Goal: Register for event/course

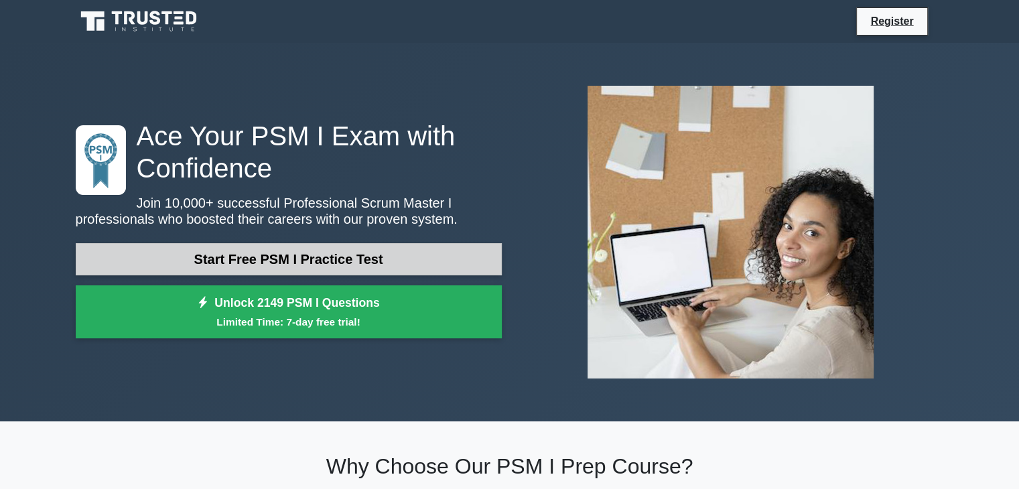
click at [271, 262] on link "Start Free PSM I Practice Test" at bounding box center [289, 259] width 426 height 32
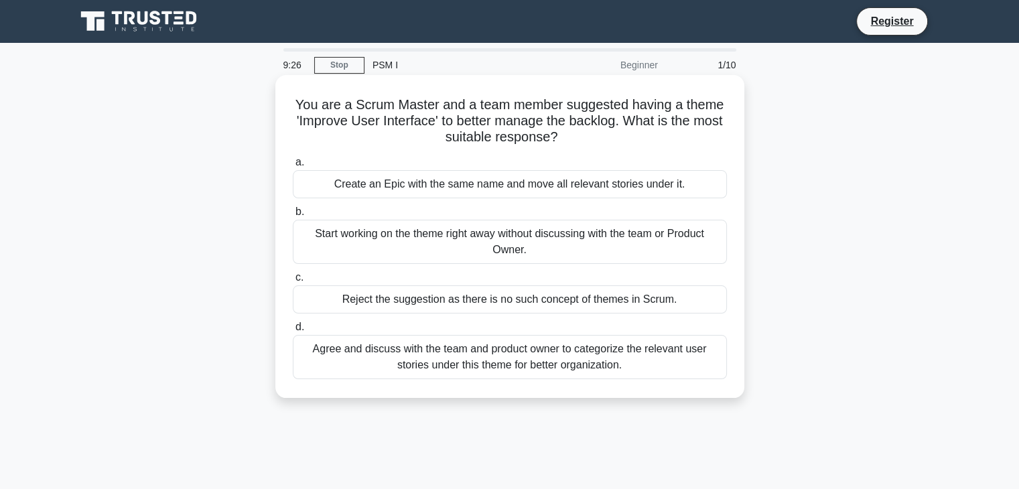
click at [536, 299] on div "Reject the suggestion as there is no such concept of themes in Scrum." at bounding box center [510, 299] width 434 height 28
click at [293, 282] on input "c. Reject the suggestion as there is no such concept of themes in Scrum." at bounding box center [293, 277] width 0 height 9
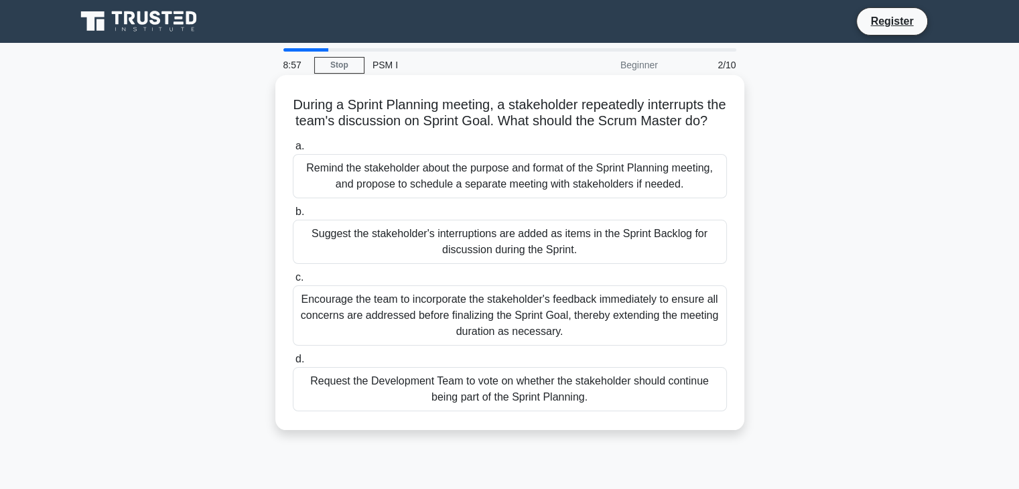
click at [361, 196] on div "Remind the stakeholder about the purpose and format of the Sprint Planning meet…" at bounding box center [510, 176] width 434 height 44
click at [293, 151] on input "a. Remind the stakeholder about the purpose and format of the Sprint Planning m…" at bounding box center [293, 146] width 0 height 9
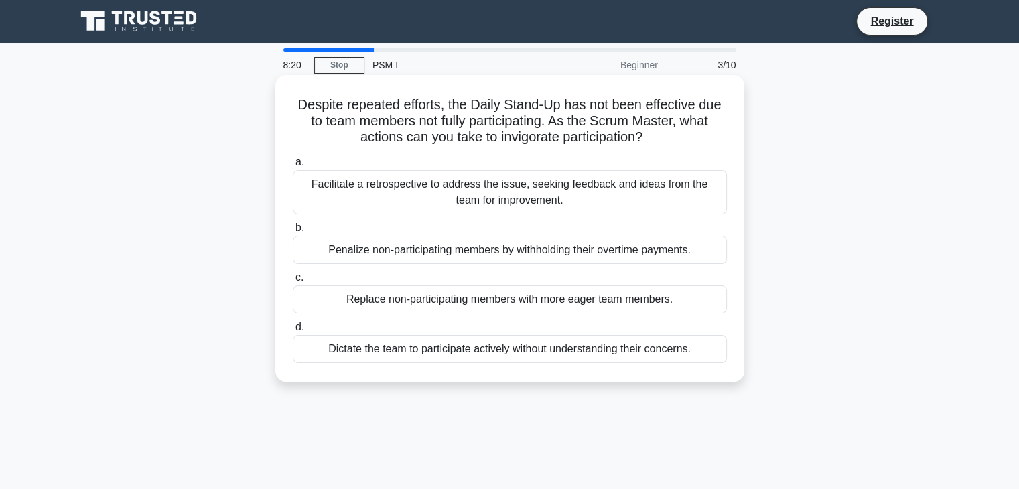
click at [480, 183] on div "Facilitate a retrospective to address the issue, seeking feedback and ideas fro…" at bounding box center [510, 192] width 434 height 44
click at [293, 167] on input "a. Facilitate a retrospective to address the issue, seeking feedback and ideas …" at bounding box center [293, 162] width 0 height 9
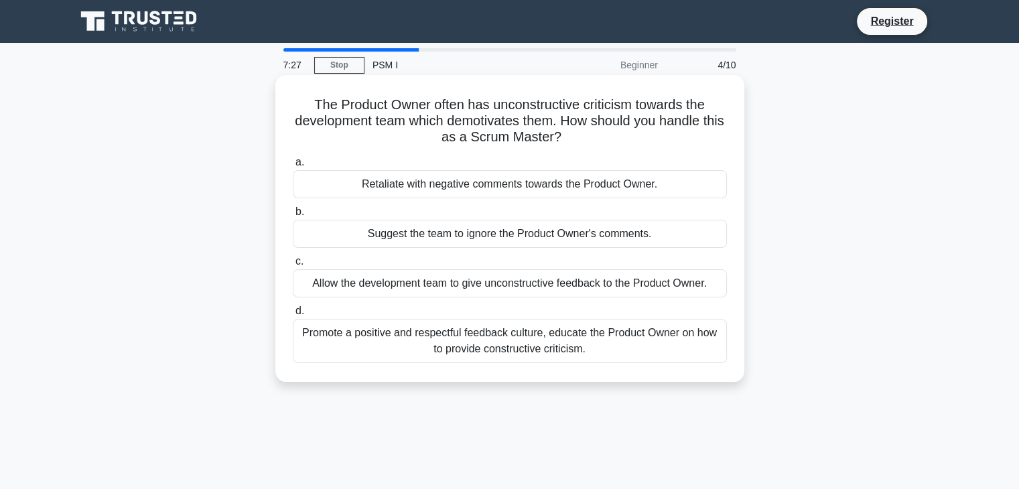
click at [554, 188] on div "Retaliate with negative comments towards the Product Owner." at bounding box center [510, 184] width 434 height 28
click at [293, 167] on input "a. Retaliate with negative comments towards the Product Owner." at bounding box center [293, 162] width 0 height 9
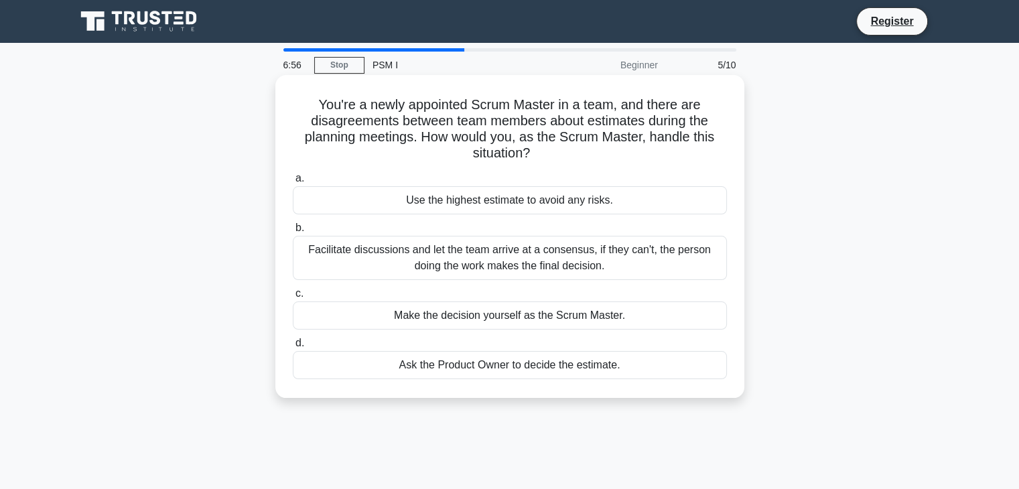
click at [575, 265] on div "Facilitate discussions and let the team arrive at a consensus, if they can't, t…" at bounding box center [510, 258] width 434 height 44
click at [293, 232] on input "b. Facilitate discussions and let the team arrive at a consensus, if they can't…" at bounding box center [293, 228] width 0 height 9
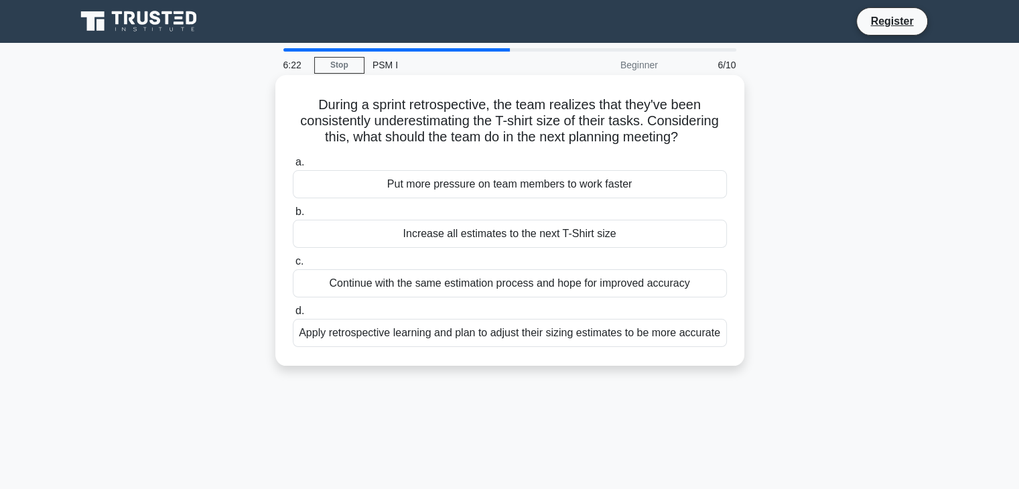
click at [682, 337] on div "Apply retrospective learning and plan to adjust their sizing estimates to be mo…" at bounding box center [510, 333] width 434 height 28
click at [293, 315] on input "d. Apply retrospective learning and plan to adjust their sizing estimates to be…" at bounding box center [293, 311] width 0 height 9
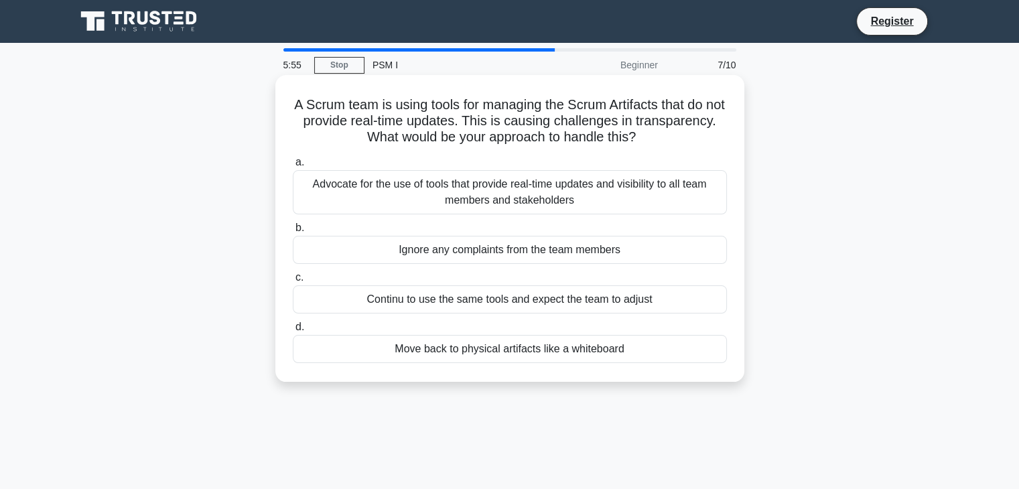
click at [530, 196] on div "Advocate for the use of tools that provide real-time updates and visibility to …" at bounding box center [510, 192] width 434 height 44
click at [293, 167] on input "a. Advocate for the use of tools that provide real-time updates and visibility …" at bounding box center [293, 162] width 0 height 9
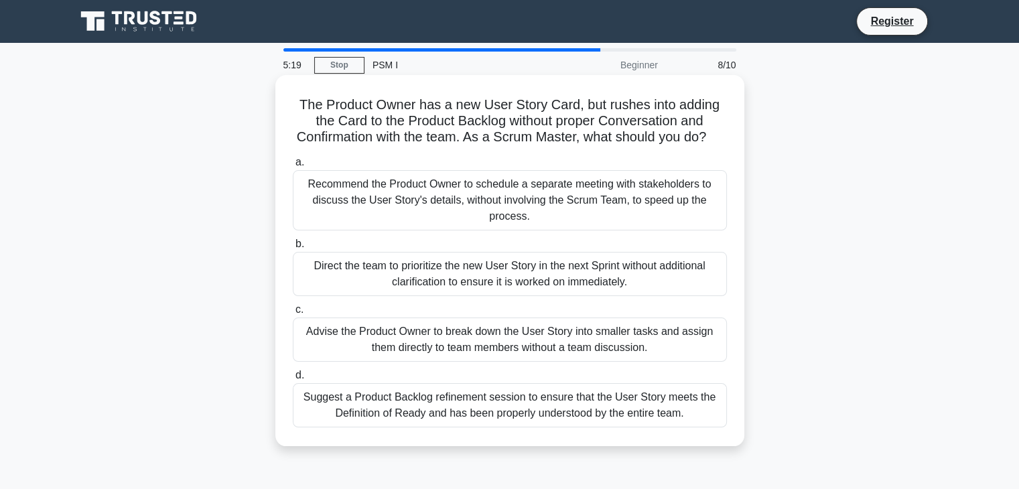
click at [568, 296] on div "Direct the team to prioritize the new User Story in the next Sprint without add…" at bounding box center [510, 274] width 434 height 44
click at [293, 248] on input "b. Direct the team to prioritize the new User Story in the next Sprint without …" at bounding box center [293, 244] width 0 height 9
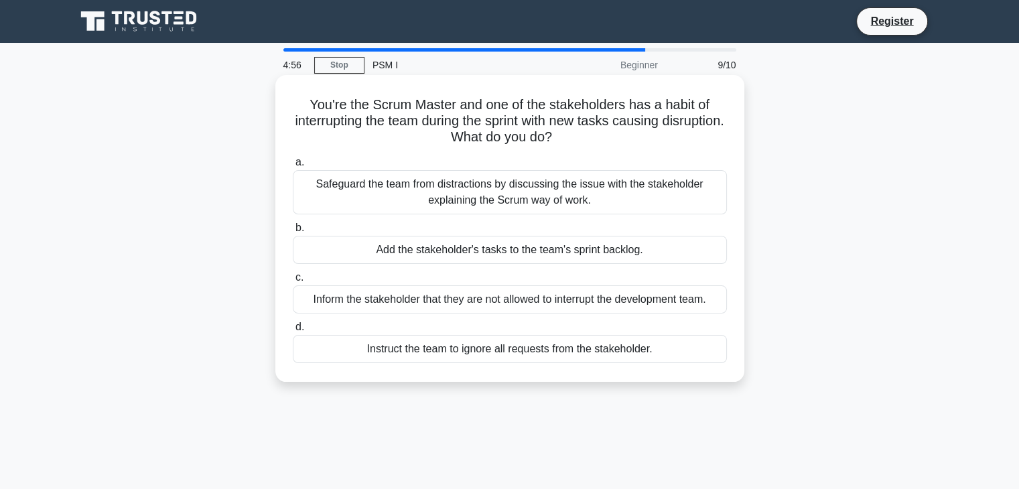
click at [549, 190] on div "Safeguard the team from distractions by discussing the issue with the stakehold…" at bounding box center [510, 192] width 434 height 44
click at [293, 167] on input "a. Safeguard the team from distractions by discussing the issue with the stakeh…" at bounding box center [293, 162] width 0 height 9
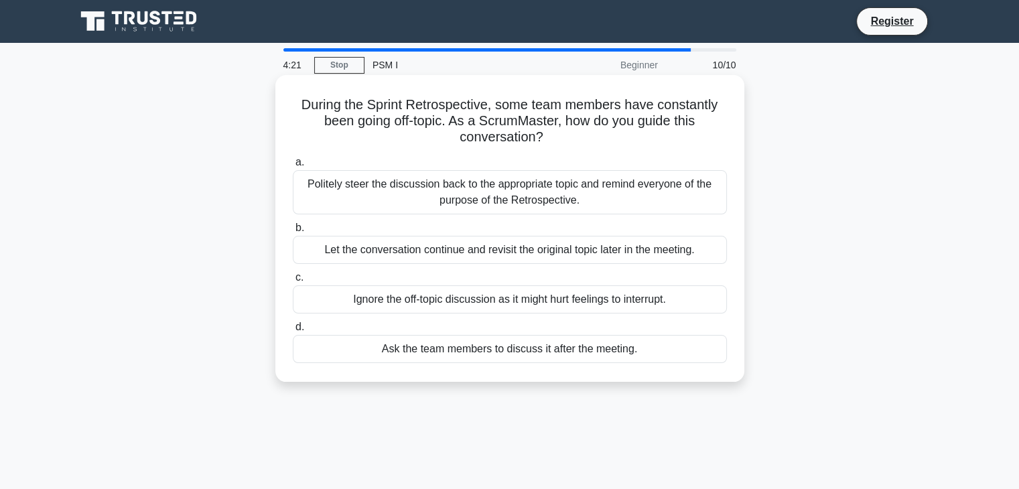
click at [588, 209] on div "Politely steer the discussion back to the appropriate topic and remind everyone…" at bounding box center [510, 192] width 434 height 44
click at [293, 167] on input "a. Politely steer the discussion back to the appropriate topic and remind every…" at bounding box center [293, 162] width 0 height 9
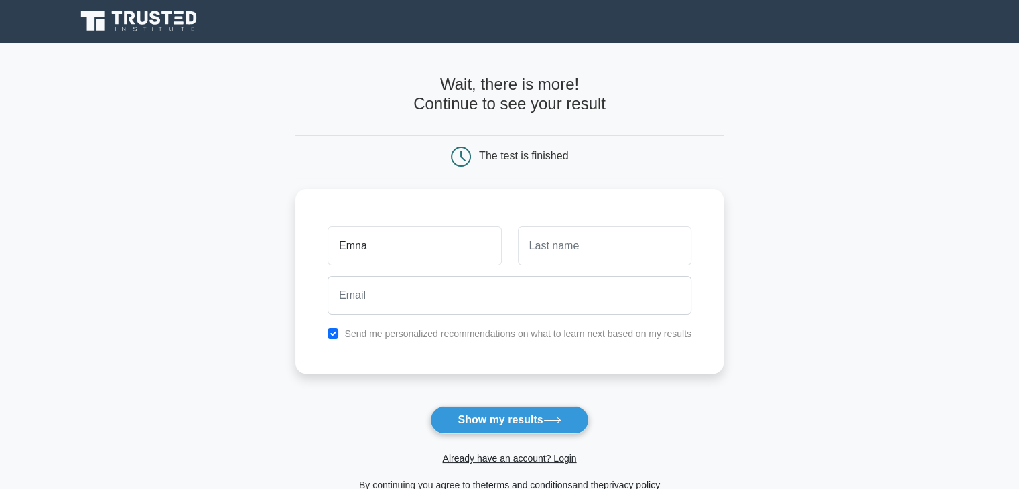
type input "Emna"
type input "[PERSON_NAME]"
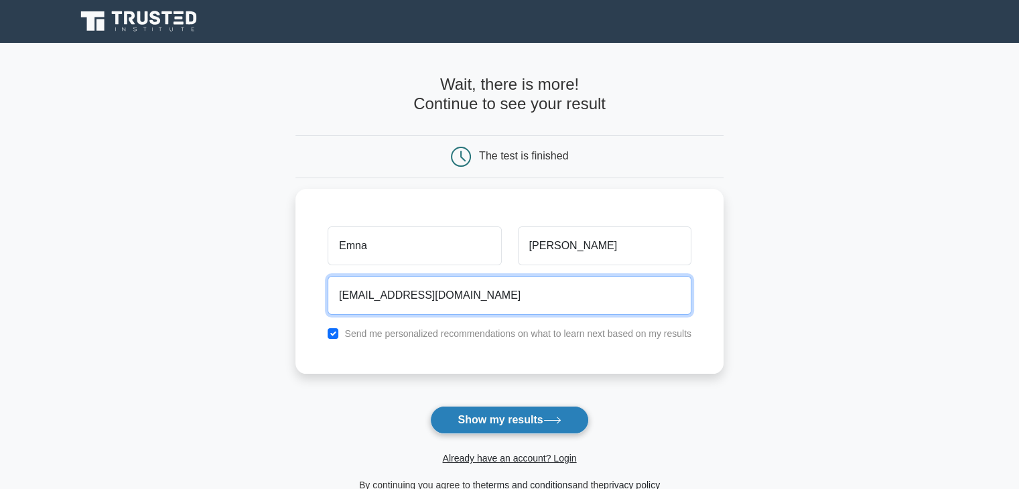
type input "[EMAIL_ADDRESS][DOMAIN_NAME]"
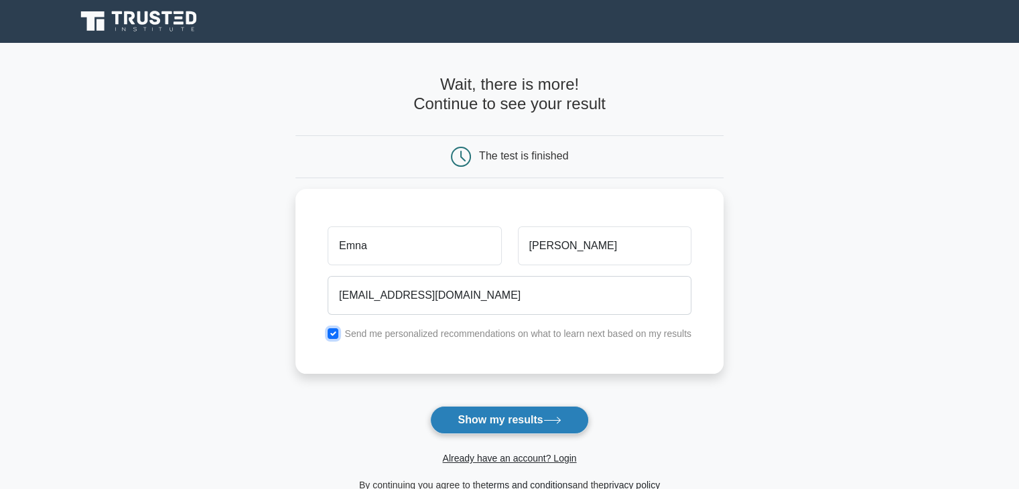
click at [332, 330] on input "checkbox" at bounding box center [333, 333] width 11 height 11
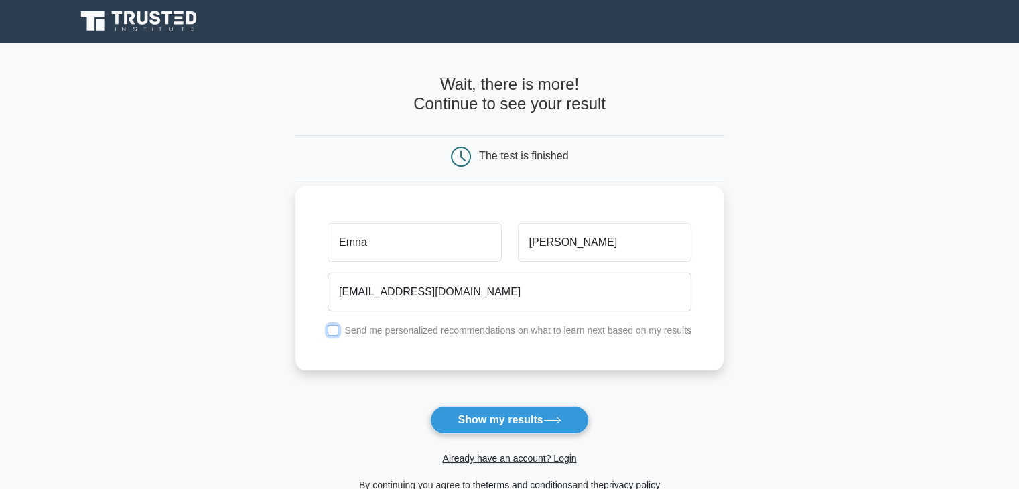
click at [337, 332] on input "checkbox" at bounding box center [333, 330] width 11 height 11
click at [331, 327] on input "checkbox" at bounding box center [333, 330] width 11 height 11
checkbox input "false"
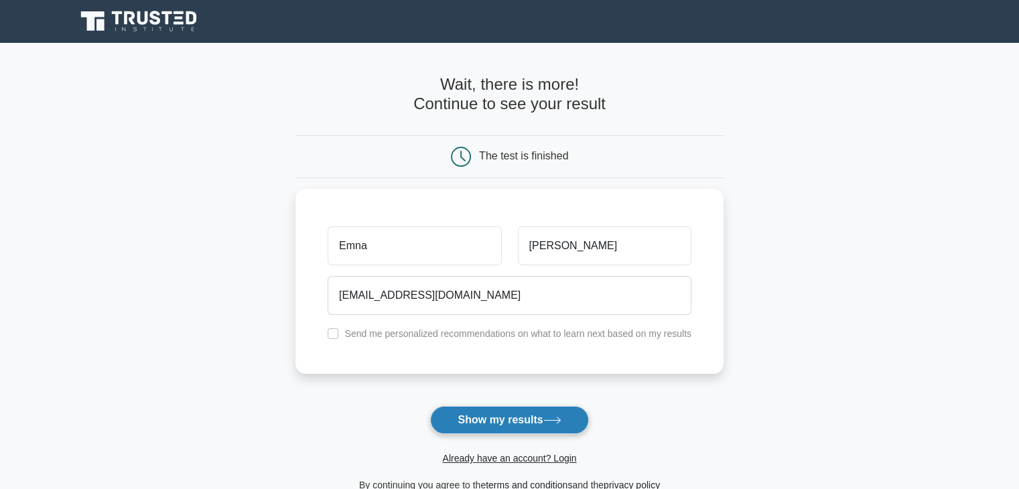
click at [504, 422] on button "Show my results" at bounding box center [509, 420] width 158 height 28
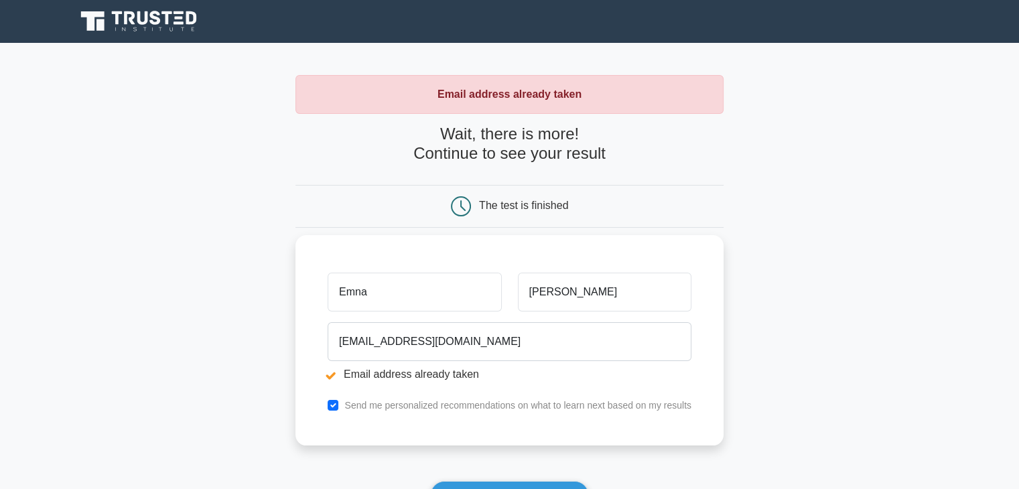
scroll to position [67, 0]
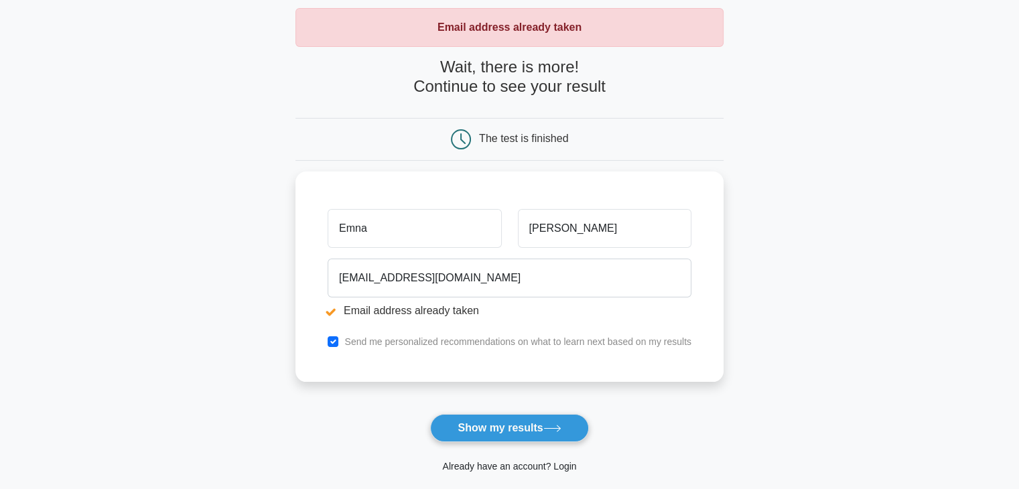
click at [524, 467] on link "Already have an account? Login" at bounding box center [509, 466] width 134 height 11
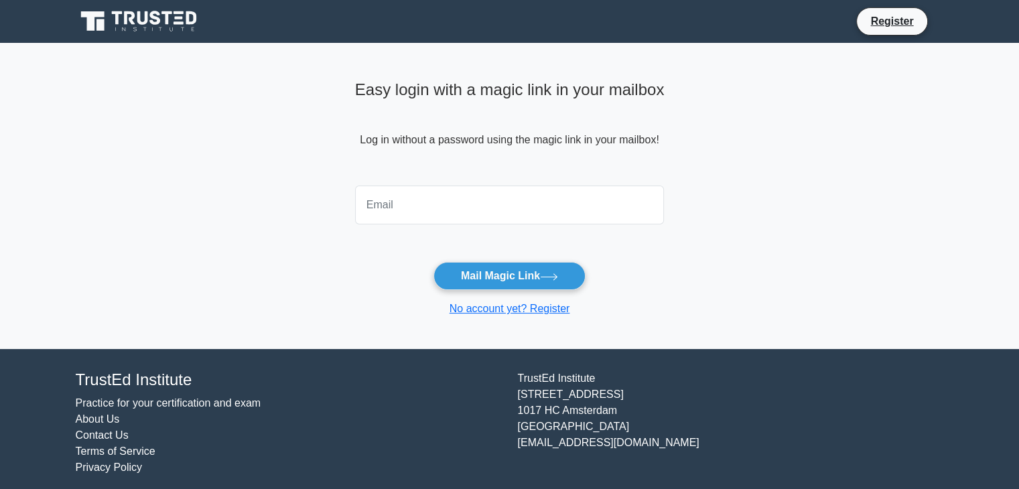
click at [419, 202] on input "email" at bounding box center [509, 205] width 309 height 39
click at [443, 214] on input "ayetlimam." at bounding box center [509, 205] width 309 height 39
click at [474, 207] on input "ayetlimam.emna@gmailcom" at bounding box center [509, 205] width 309 height 39
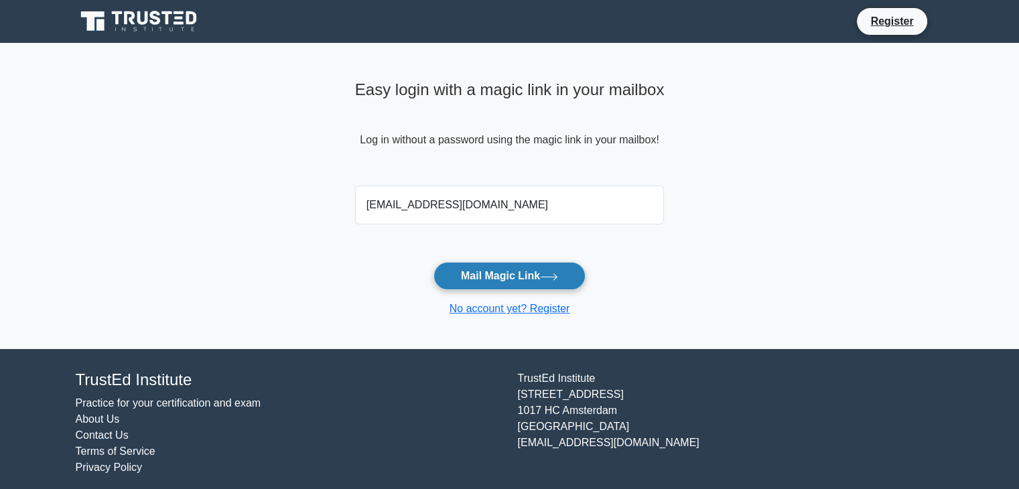
type input "ayetlimam.emna@gmail.com"
click at [510, 274] on button "Mail Magic Link" at bounding box center [509, 276] width 152 height 28
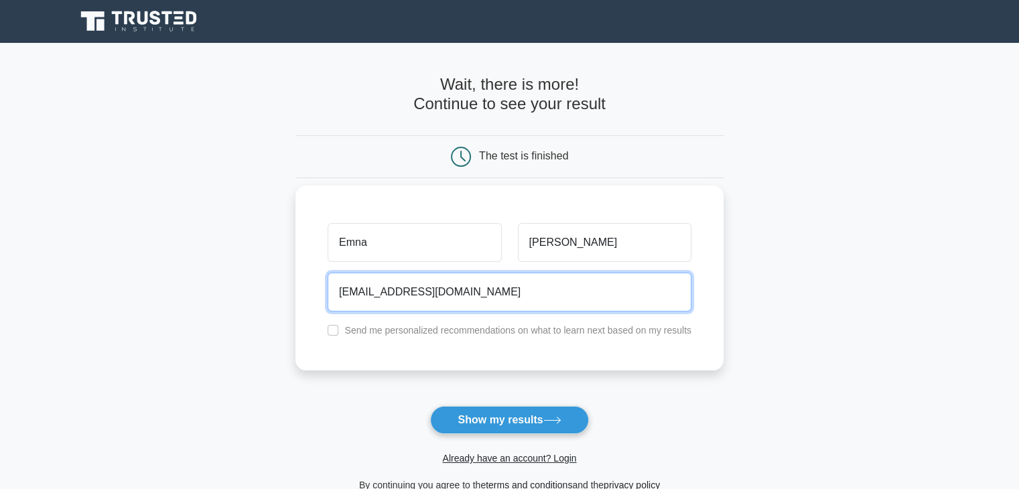
drag, startPoint x: 0, startPoint y: 0, endPoint x: 467, endPoint y: 307, distance: 559.5
click at [467, 307] on input "[EMAIL_ADDRESS][DOMAIN_NAME]" at bounding box center [510, 292] width 364 height 39
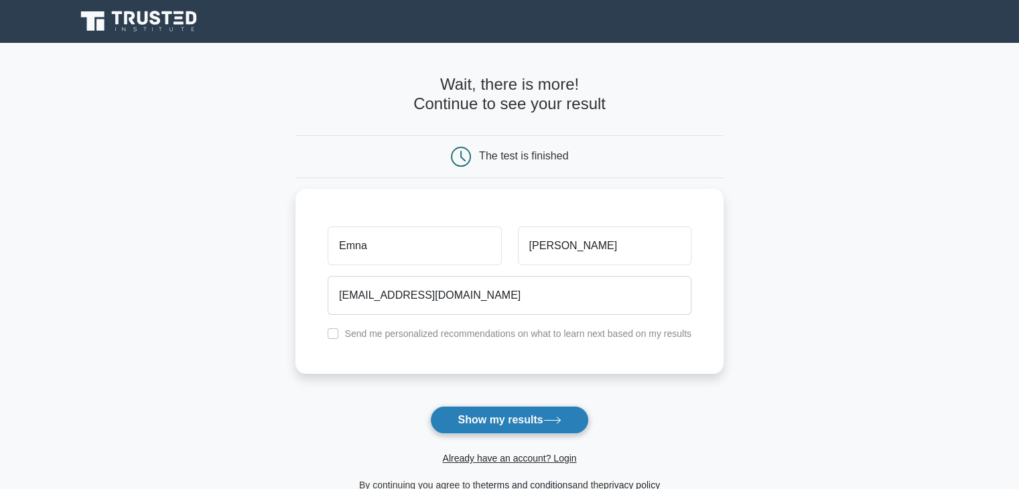
click at [504, 419] on button "Show my results" at bounding box center [509, 420] width 158 height 28
